Goal: Information Seeking & Learning: Learn about a topic

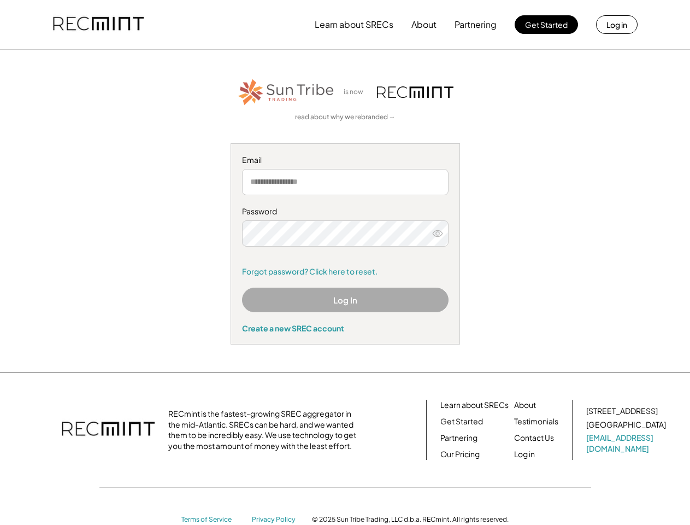
click at [345, 262] on div "Password Remember me Forgot password? Click here to reset." at bounding box center [345, 241] width 207 height 70
click at [345, 25] on button "Learn about SRECs" at bounding box center [354, 25] width 79 height 22
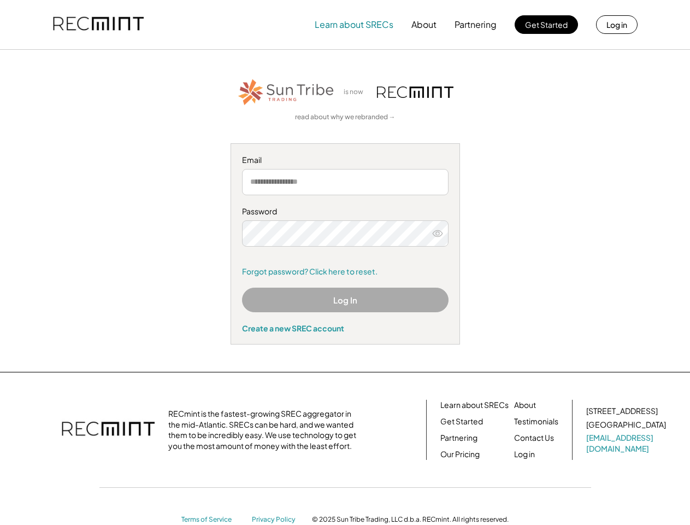
click at [98, 25] on img at bounding box center [98, 24] width 91 height 37
click at [476, 25] on button "Partnering" at bounding box center [476, 25] width 42 height 22
click at [354, 25] on button "Learn about SRECs" at bounding box center [354, 25] width 79 height 22
click at [424, 25] on button "About" at bounding box center [423, 25] width 25 height 22
